Goal: Task Accomplishment & Management: Complete application form

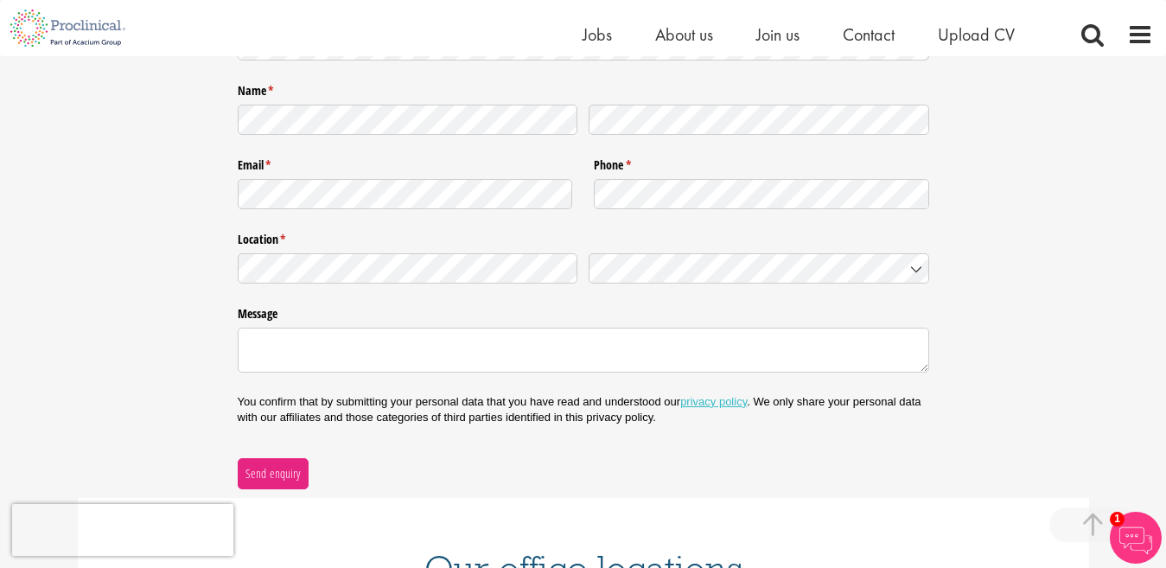
scroll to position [188, 0]
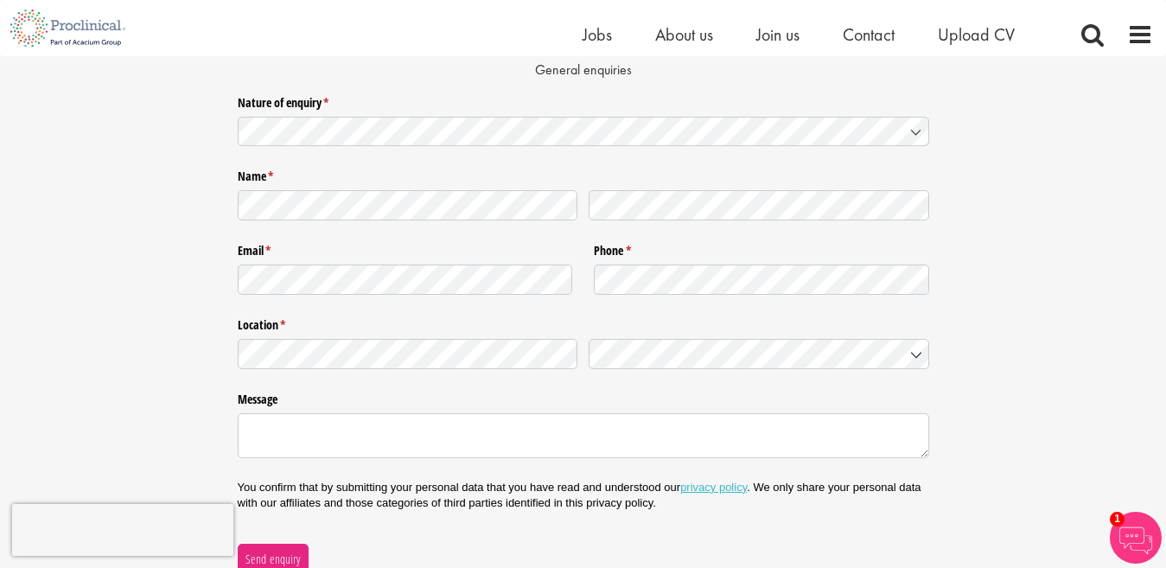
click at [789, 147] on div "Nature of enquiry * (required)" at bounding box center [583, 119] width 691 height 63
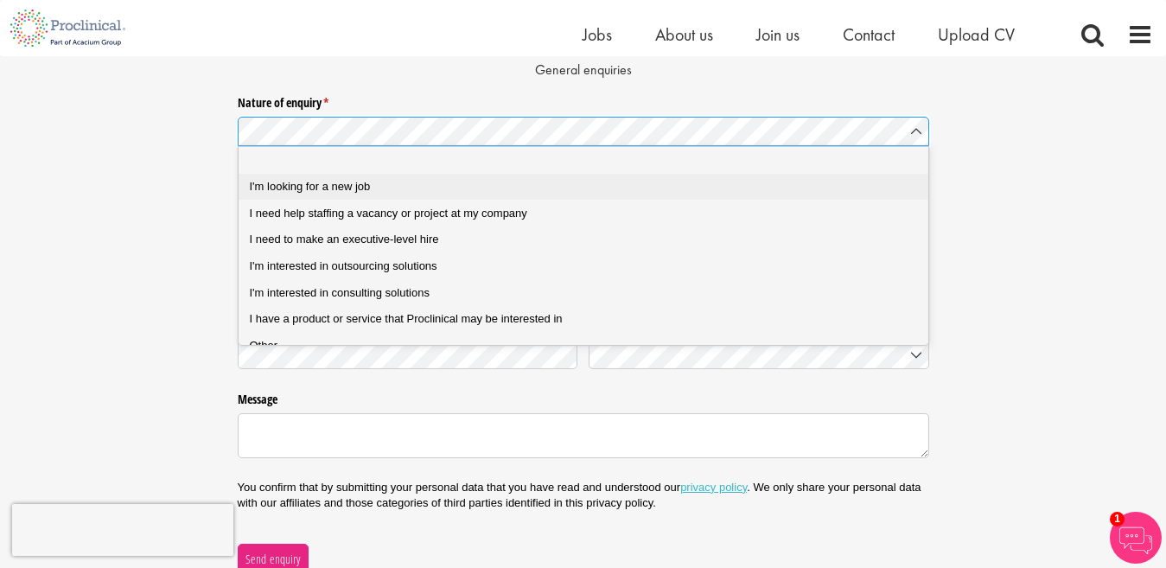
click at [763, 180] on div "I'm looking for a new job" at bounding box center [591, 187] width 683 height 16
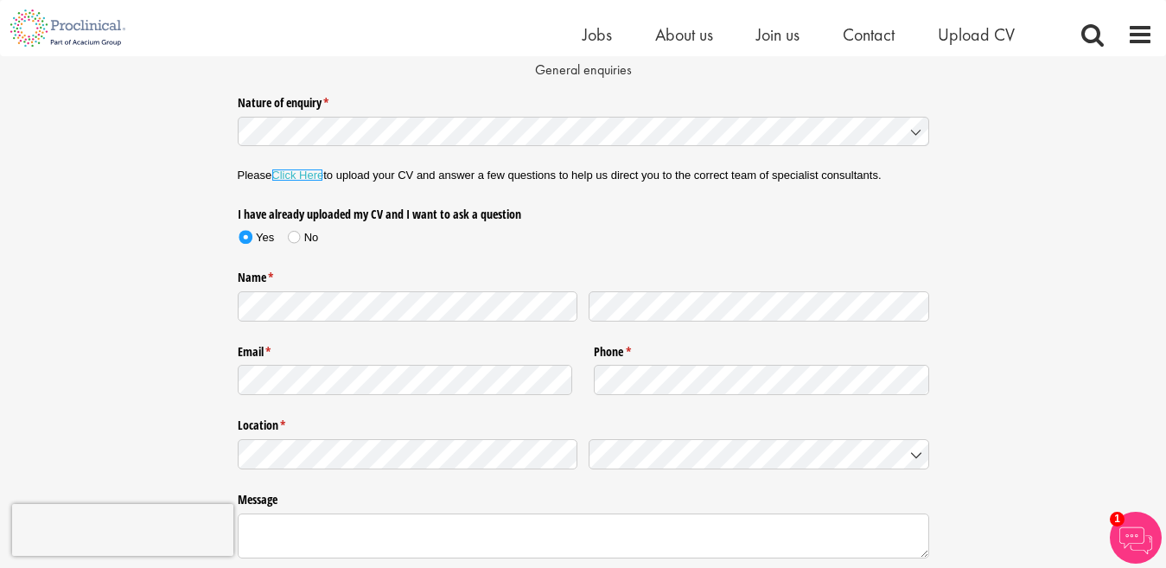
click at [310, 176] on link "Click Here" at bounding box center [297, 175] width 52 height 13
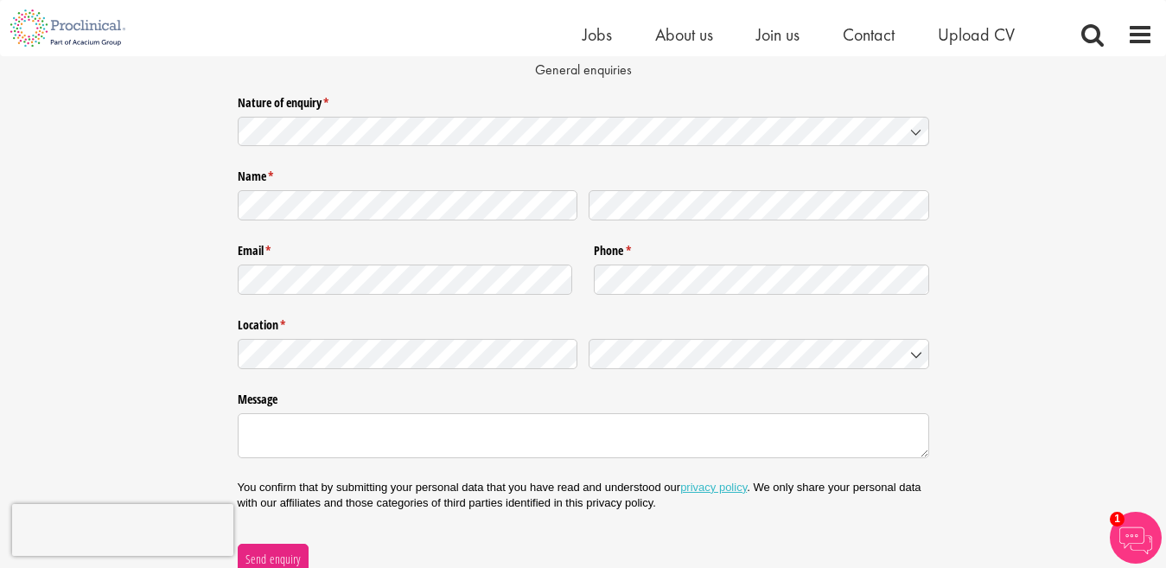
click at [909, 130] on icon at bounding box center [916, 132] width 14 height 14
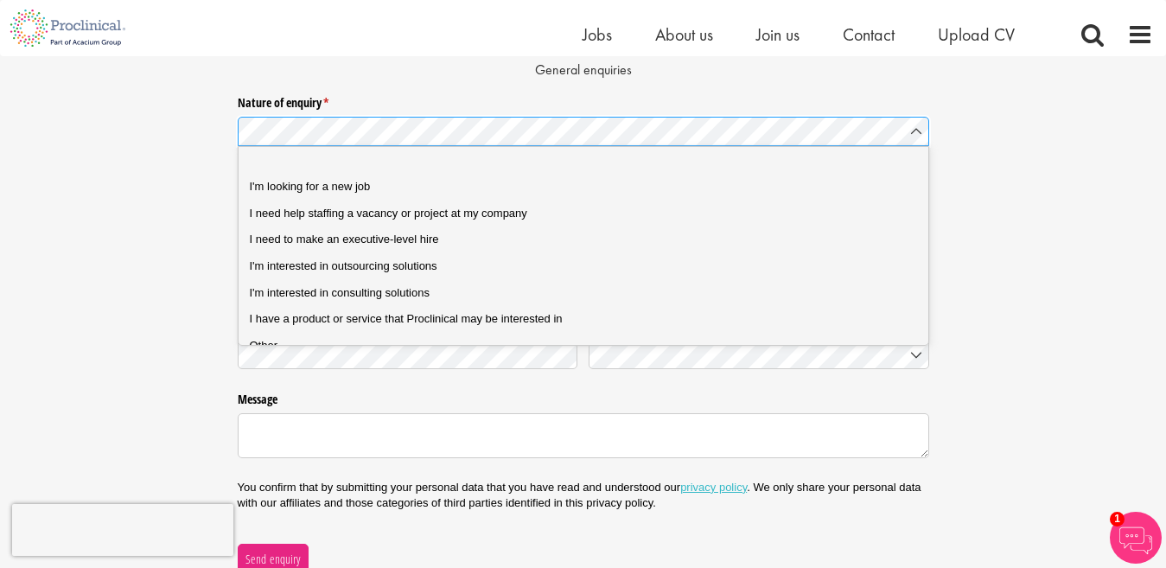
click at [909, 130] on icon at bounding box center [916, 132] width 14 height 14
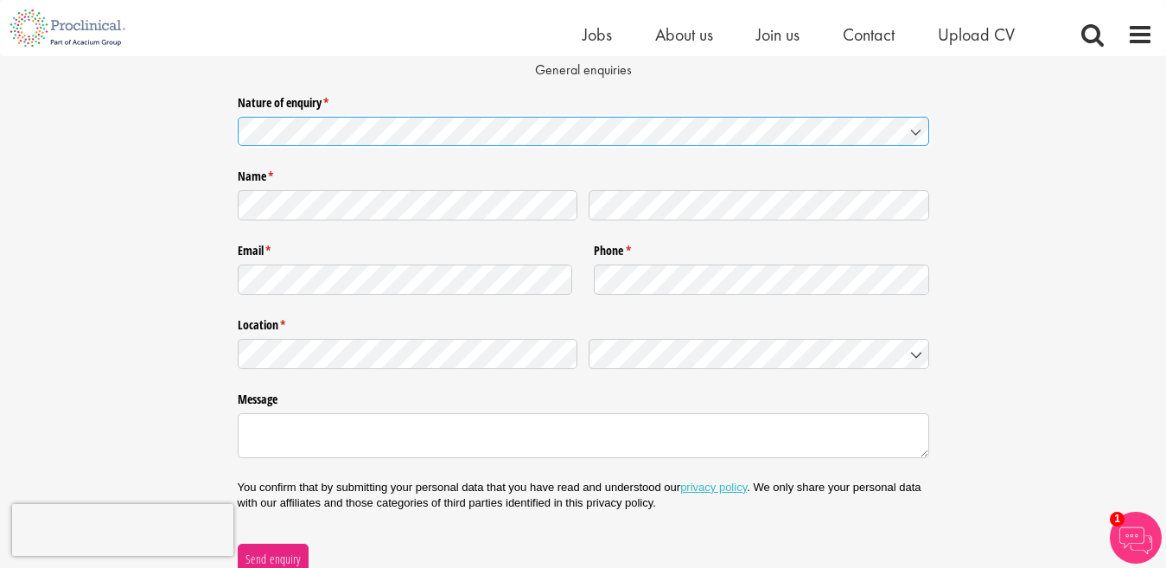
click at [909, 130] on icon at bounding box center [916, 132] width 14 height 14
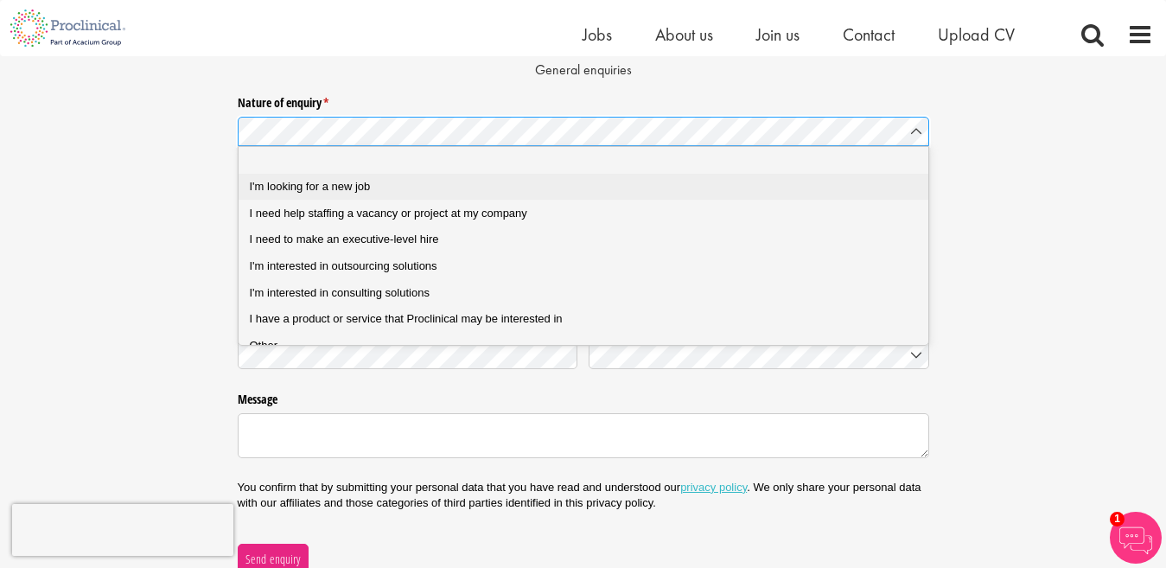
click at [620, 187] on div "I'm looking for a new job" at bounding box center [591, 187] width 683 height 16
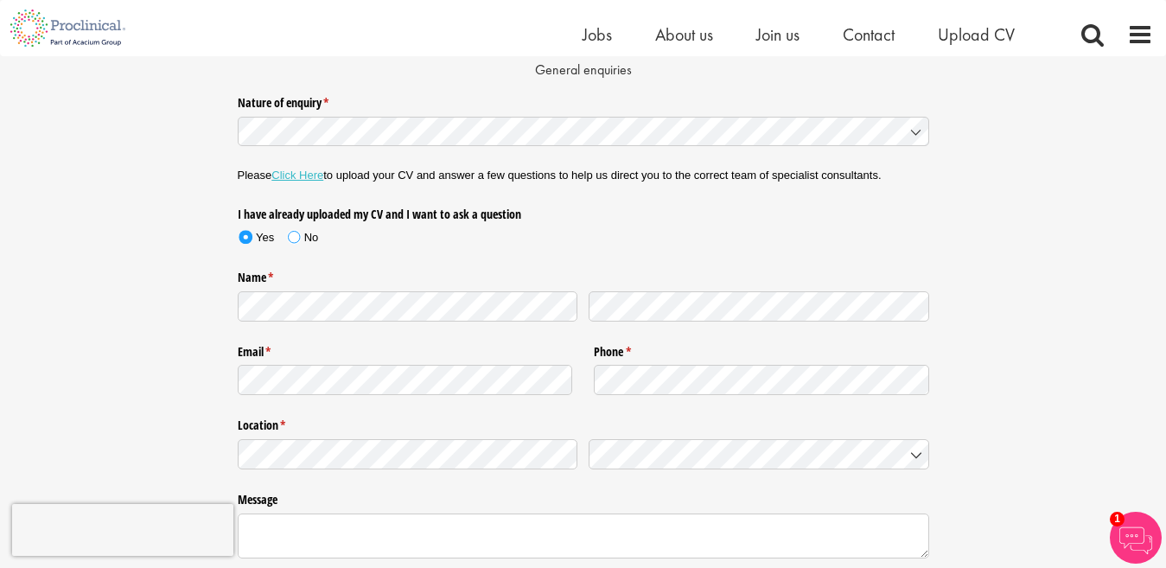
click at [301, 237] on span at bounding box center [294, 236] width 25 height 26
click at [1091, 299] on div "Nature of enquiry * (required) Please Click Here to upload your CV and answer a…" at bounding box center [583, 381] width 1166 height 587
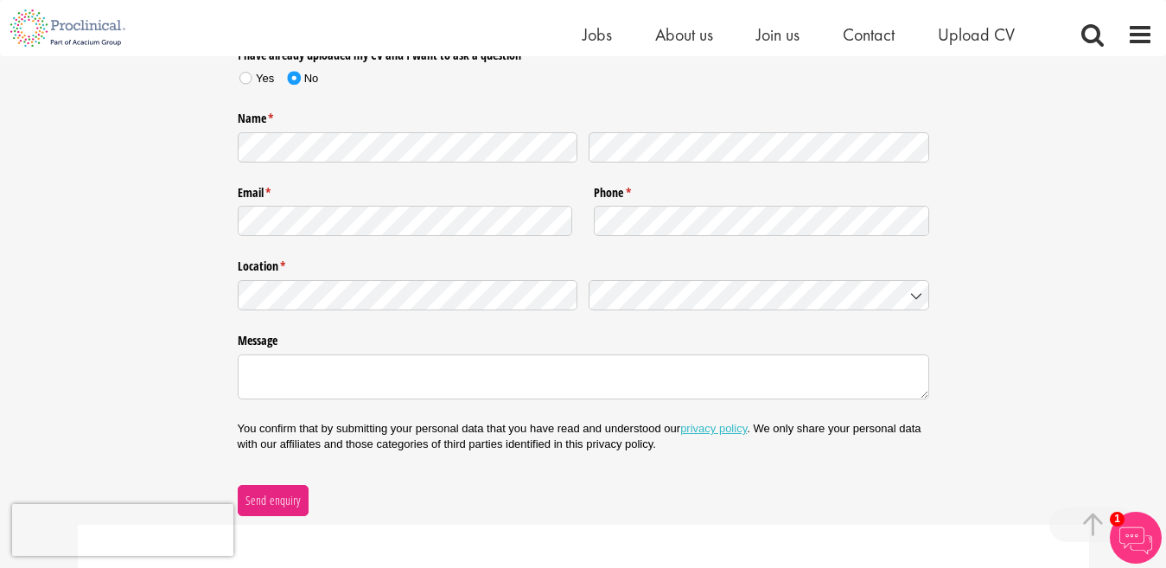
scroll to position [350, 0]
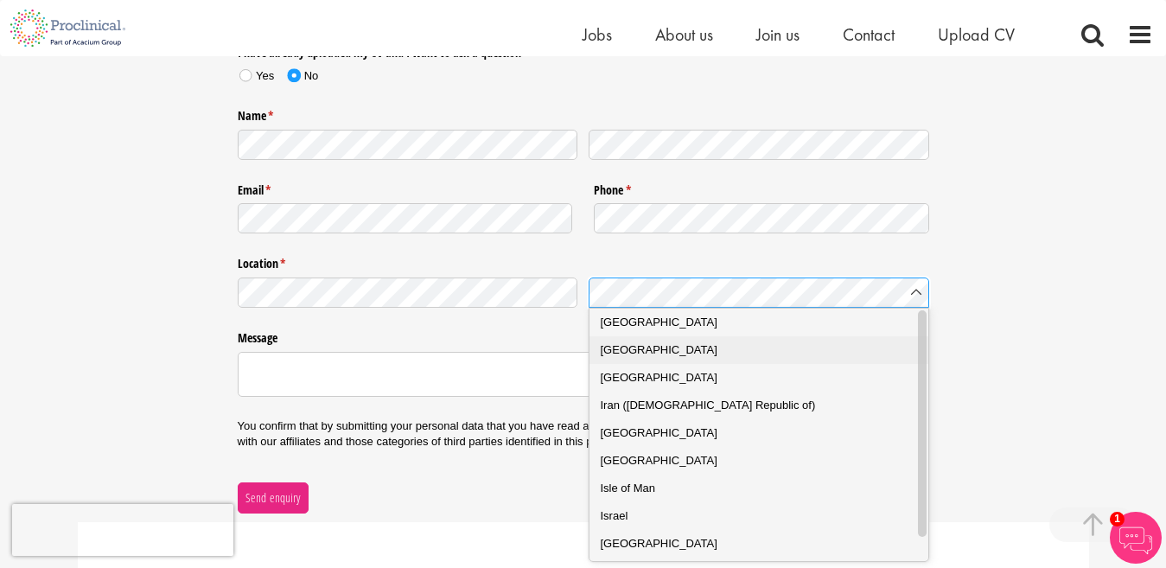
click at [730, 350] on div "India" at bounding box center [767, 349] width 332 height 17
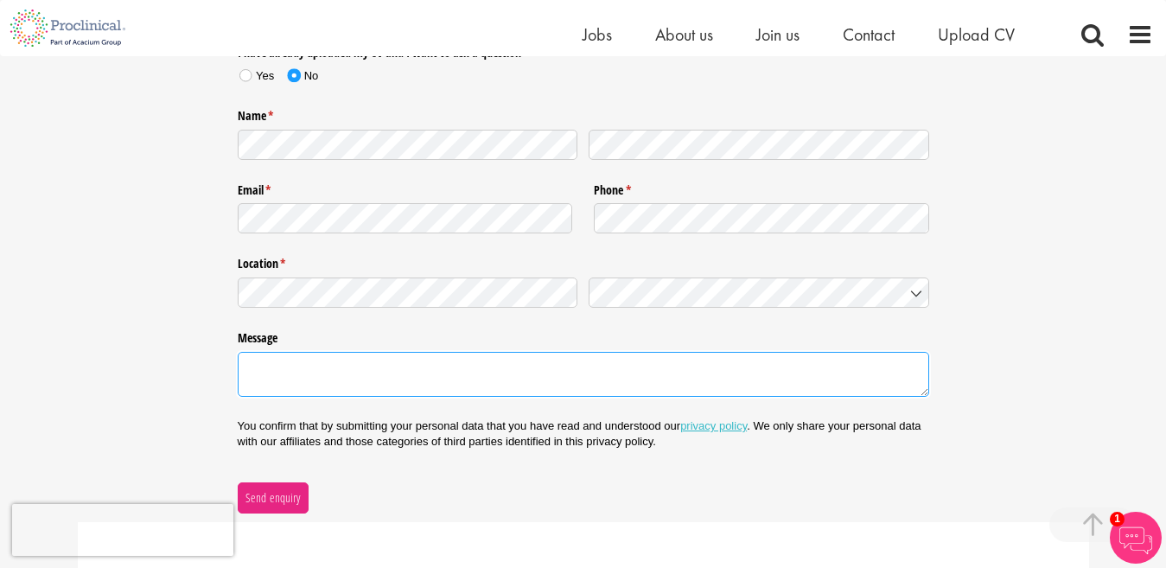
click at [421, 364] on textarea "Message" at bounding box center [583, 374] width 691 height 45
type textarea "i"
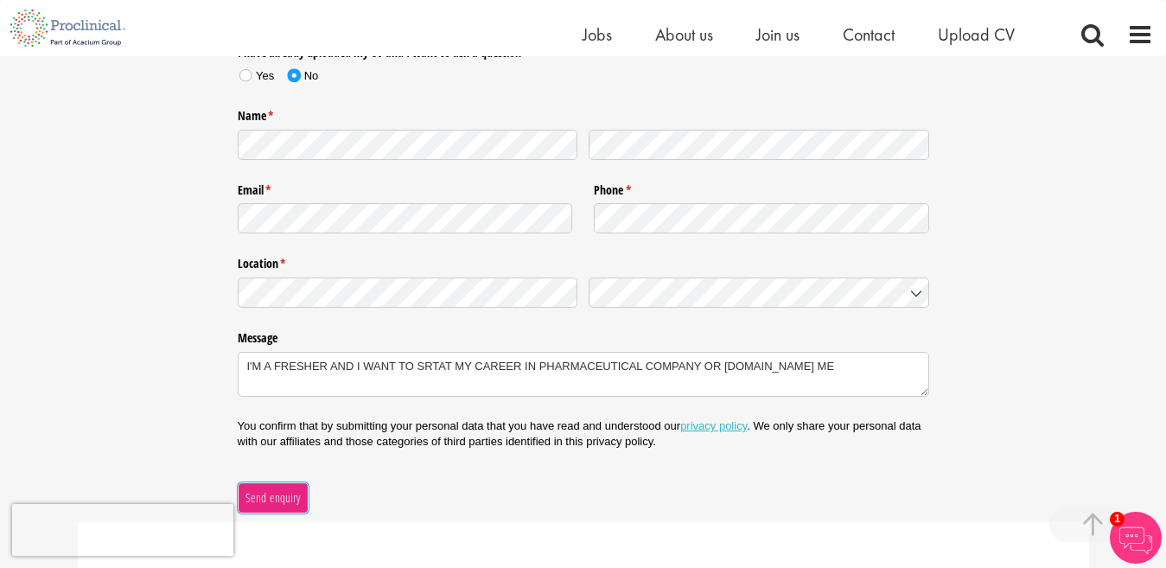
type textarea "I'M A FRESHER AND I WANT TO SRTAT MY CAREER IN PHARMACEUTICAL COMPANY OR HEALTH…"
click at [275, 501] on span "Send enquiry" at bounding box center [273, 497] width 56 height 19
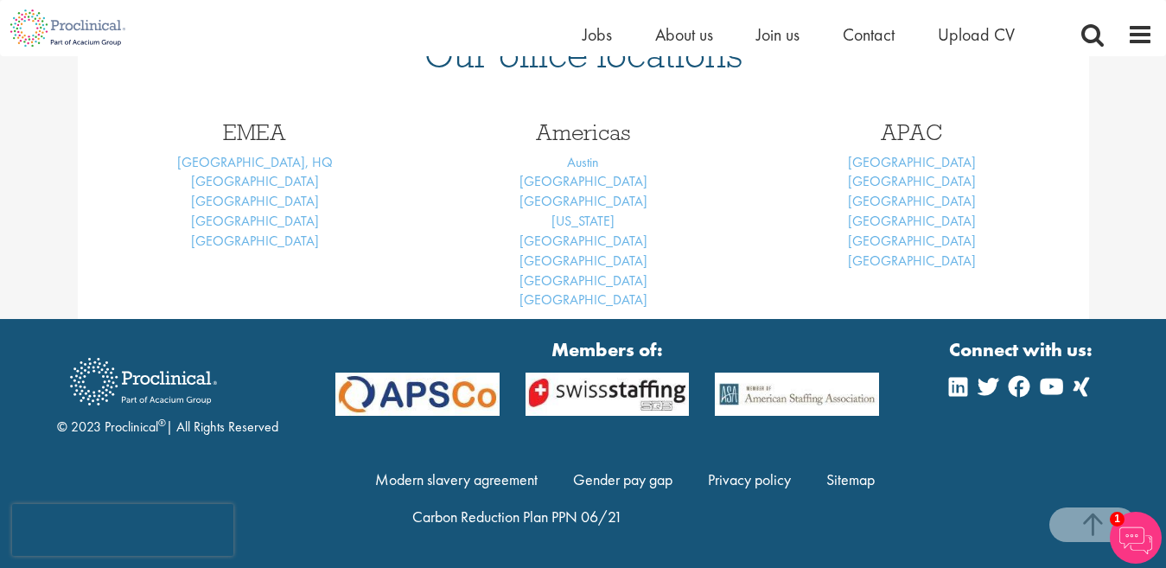
scroll to position [277, 0]
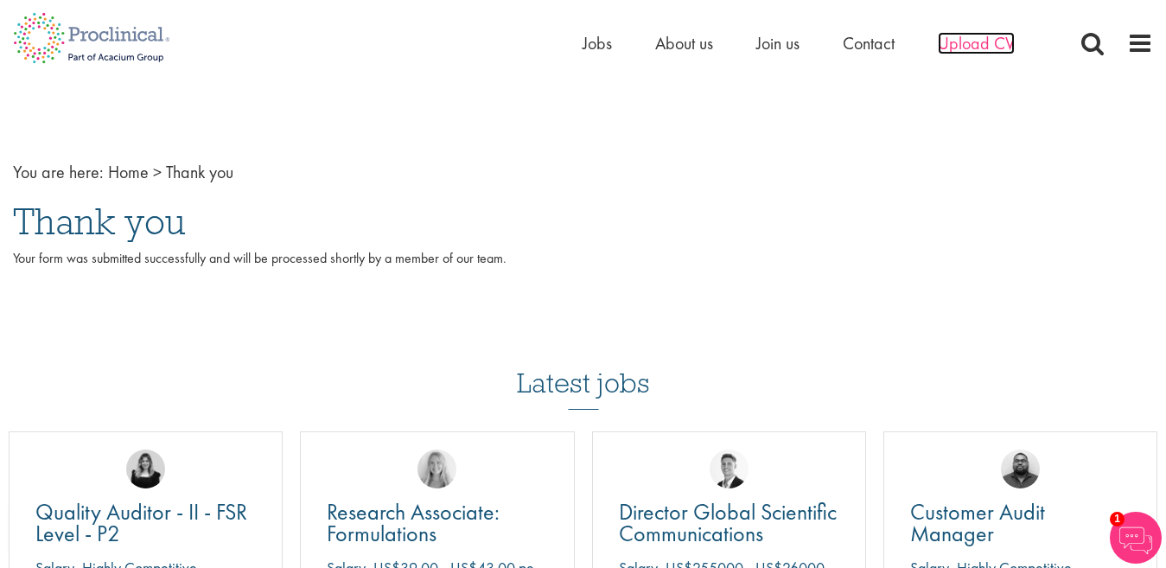
click at [992, 37] on span "Upload CV" at bounding box center [976, 43] width 77 height 22
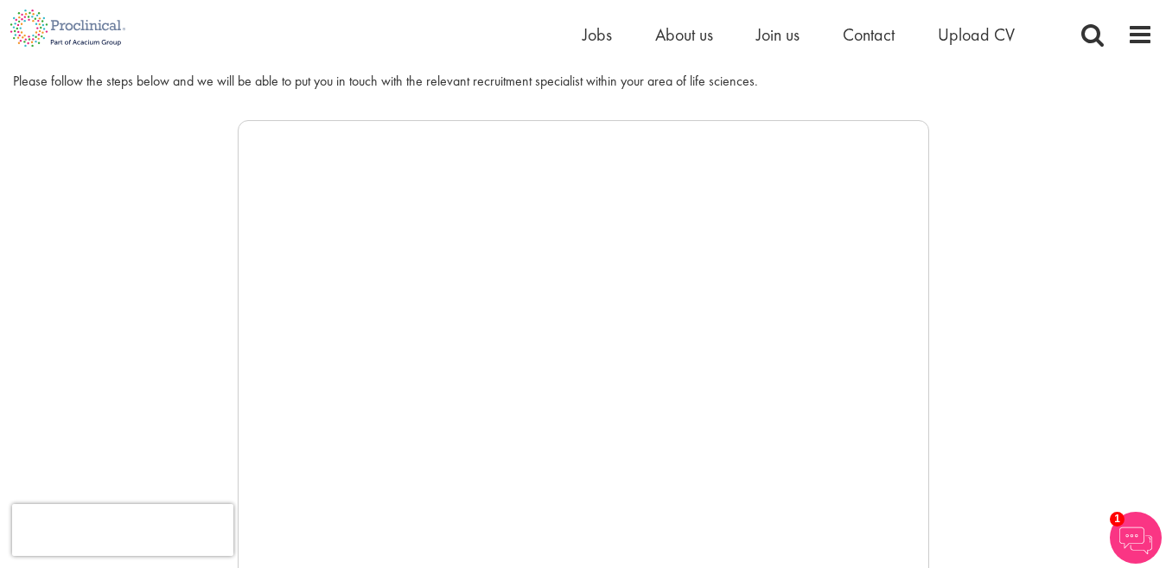
scroll to position [255, 0]
